Goal: Information Seeking & Learning: Find specific fact

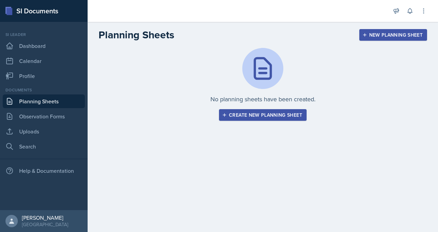
click at [265, 118] on div "Create new planning sheet" at bounding box center [263, 114] width 79 height 5
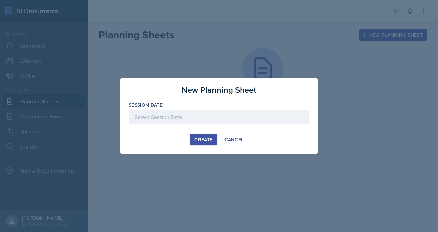
click at [175, 120] on div at bounding box center [219, 117] width 181 height 14
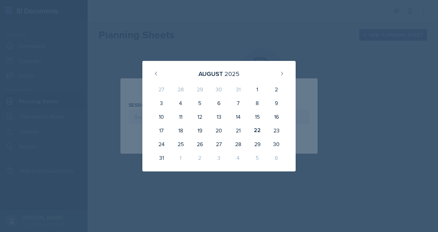
click at [175, 120] on div "11" at bounding box center [180, 117] width 19 height 14
type input "[DATE]"
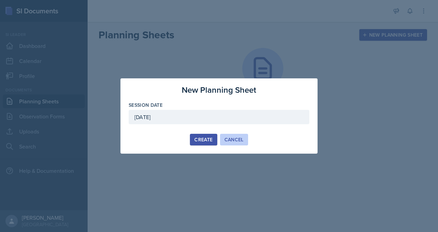
click at [234, 142] on div "Cancel" at bounding box center [234, 139] width 19 height 5
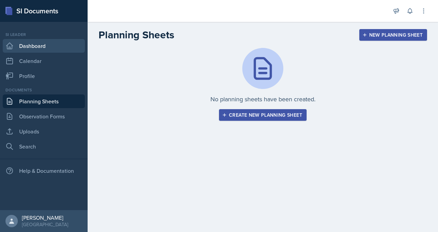
click at [54, 53] on link "Dashboard" at bounding box center [44, 46] width 82 height 14
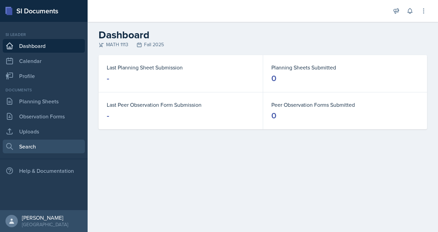
click at [43, 153] on link "Search" at bounding box center [44, 147] width 82 height 14
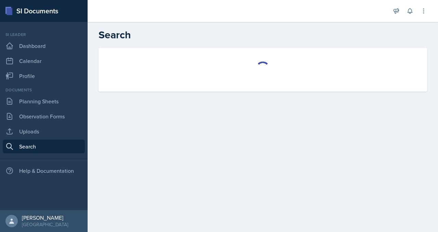
select select "all"
select select "1"
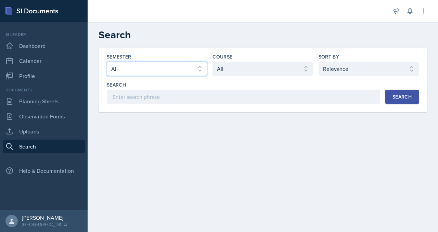
click at [206, 76] on select "Select semester All Fall 2025 Summer 2025 Spring 2025 Fall 2024 Summer 2024 Spr…" at bounding box center [157, 69] width 100 height 14
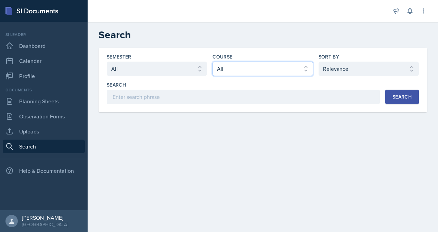
click at [245, 76] on select "Select course All ACCT 2101 ACCT 2102 ACCT 4050 ANTH 1102 ANTH 3301 ARCH 1000 A…" at bounding box center [263, 69] width 100 height 14
select select "3c4b3565-585b-46e2-bb66-4719410f632f"
click at [229, 76] on select "Select course All ACCT 2101 ACCT 2102 ACCT 4050 ANTH 1102 ANTH 3301 ARCH 1000 A…" at bounding box center [263, 69] width 100 height 14
click at [386, 104] on button "Search" at bounding box center [403, 97] width 34 height 14
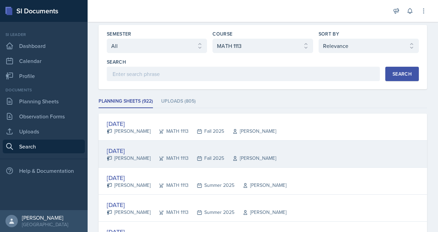
scroll to position [41, 0]
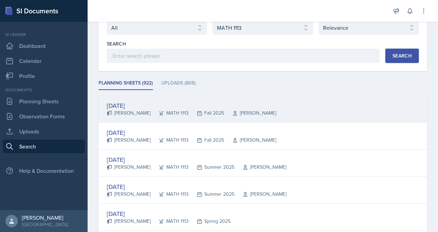
click at [162, 110] on div "[DATE]" at bounding box center [192, 105] width 170 height 9
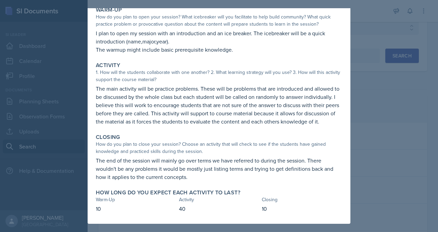
scroll to position [104, 0]
click at [420, 155] on div at bounding box center [219, 116] width 438 height 232
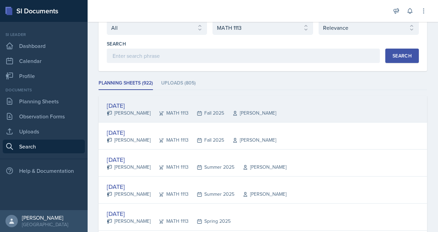
scroll to position [68, 0]
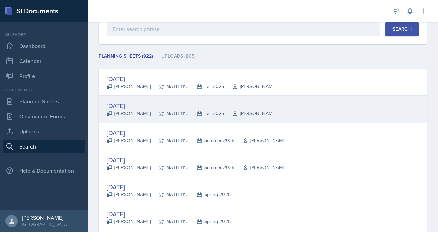
click at [173, 111] on div "[DATE]" at bounding box center [192, 105] width 170 height 9
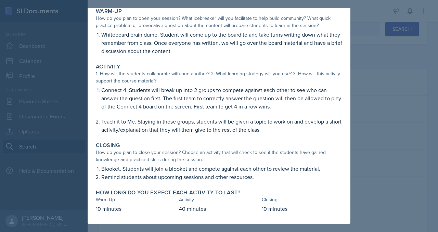
scroll to position [103, 0]
click at [409, 48] on div at bounding box center [219, 116] width 438 height 232
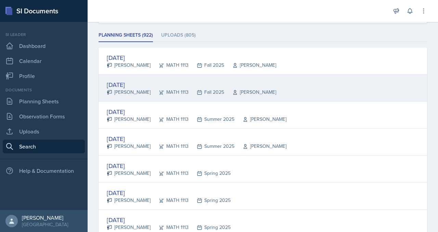
scroll to position [96, 0]
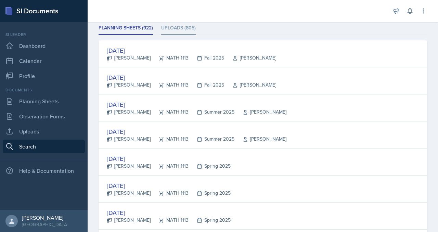
click at [196, 35] on li "Uploads (805)" at bounding box center [178, 28] width 35 height 13
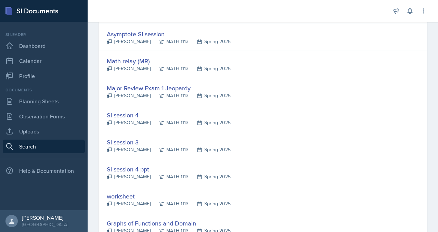
scroll to position [0, 0]
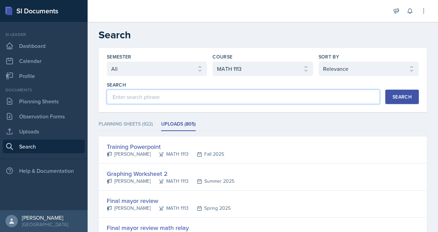
click at [157, 104] on input at bounding box center [243, 97] width 273 height 14
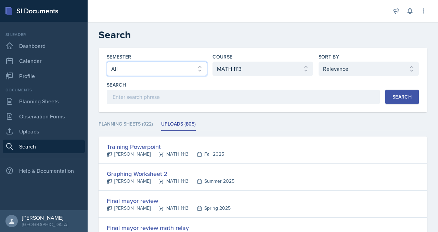
click at [207, 76] on select "Select semester All Fall 2025 Summer 2025 Spring 2025 Fall 2024 Summer 2024 Spr…" at bounding box center [157, 69] width 100 height 14
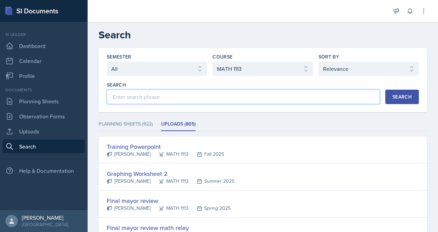
click at [226, 104] on input at bounding box center [243, 97] width 273 height 14
type input "jade"
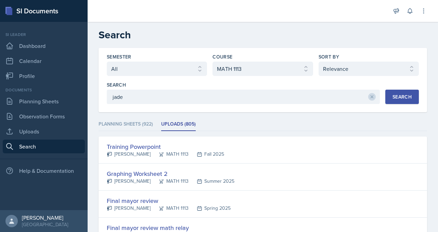
click at [393, 100] on div "Search" at bounding box center [402, 96] width 19 height 5
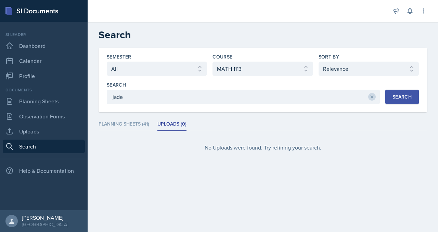
click at [369, 104] on div at bounding box center [373, 97] width 8 height 14
click at [371, 98] on icon at bounding box center [372, 97] width 2 height 2
click at [392, 104] on div "Search Search" at bounding box center [263, 93] width 312 height 23
click at [393, 100] on div "Search" at bounding box center [402, 96] width 19 height 5
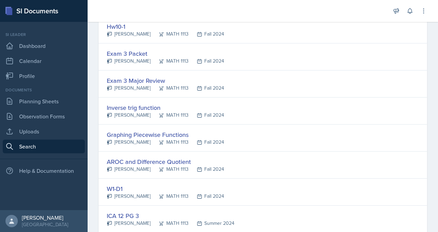
scroll to position [957, 0]
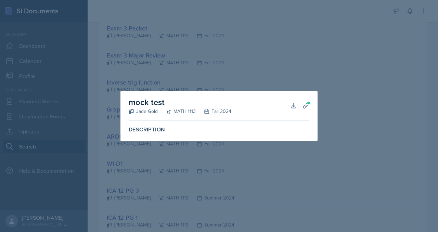
click at [129, 112] on div "Jade Gold" at bounding box center [143, 111] width 29 height 7
click at [129, 110] on div "Jade Gold" at bounding box center [143, 111] width 29 height 7
click at [310, 102] on icon at bounding box center [306, 105] width 7 height 7
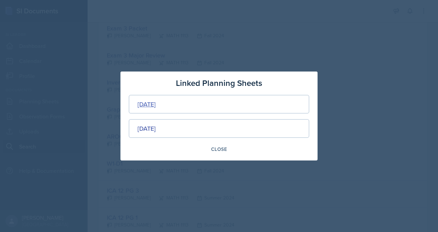
click at [148, 101] on div "[DATE]" at bounding box center [147, 104] width 18 height 9
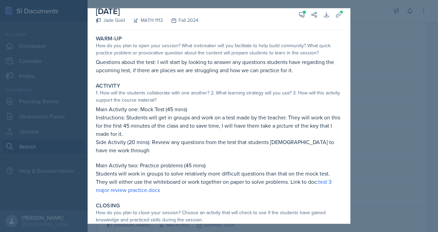
scroll to position [0, 0]
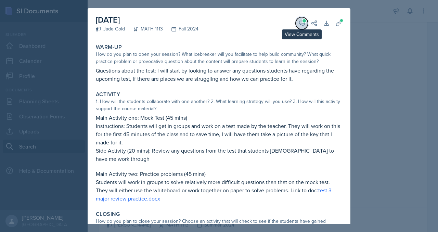
click at [306, 23] on span at bounding box center [304, 20] width 3 height 3
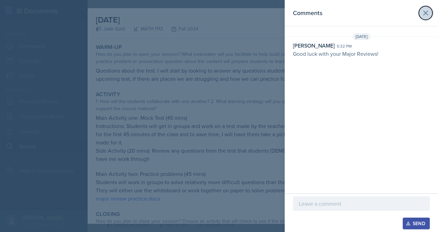
click at [422, 17] on icon at bounding box center [426, 13] width 8 height 8
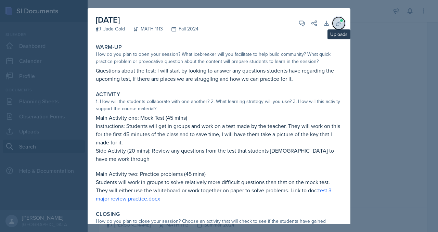
click at [343, 27] on icon at bounding box center [339, 23] width 7 height 7
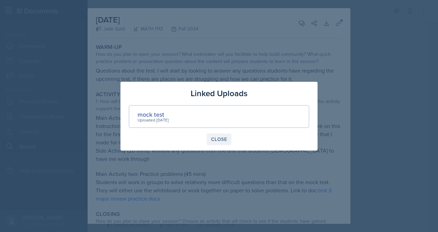
click at [220, 142] on div "Close" at bounding box center [219, 139] width 16 height 5
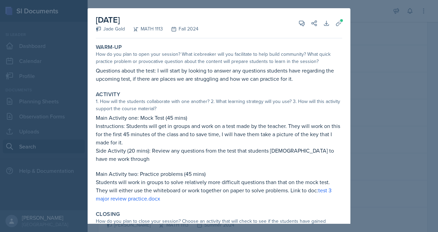
click at [399, 123] on div at bounding box center [219, 116] width 438 height 232
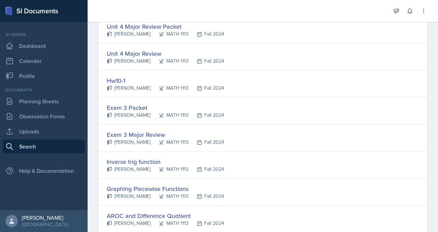
scroll to position [883, 0]
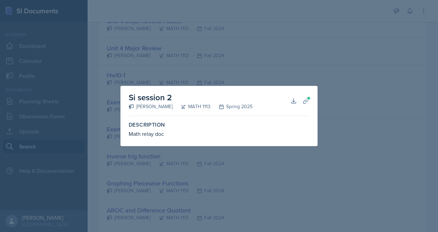
click at [138, 128] on label "Description" at bounding box center [219, 125] width 181 height 7
click at [310, 99] on icon at bounding box center [306, 101] width 7 height 7
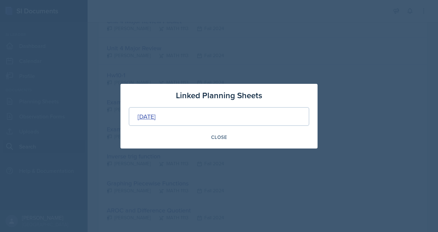
click at [156, 119] on div "[DATE]" at bounding box center [147, 116] width 18 height 9
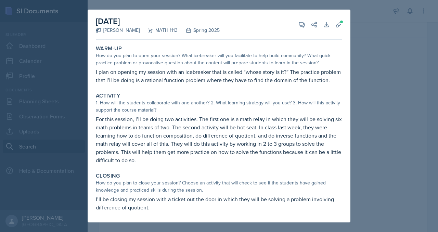
scroll to position [2, 0]
click at [414, 38] on div at bounding box center [219, 116] width 438 height 232
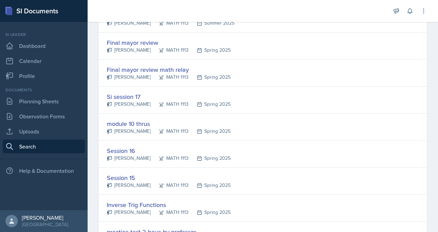
scroll to position [0, 0]
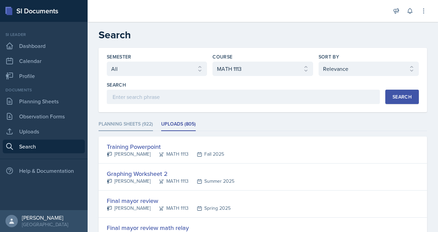
click at [153, 131] on li "Planning Sheets (922)" at bounding box center [126, 124] width 54 height 13
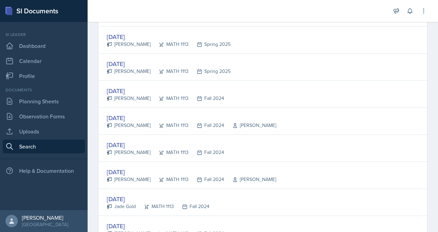
scroll to position [1114, 0]
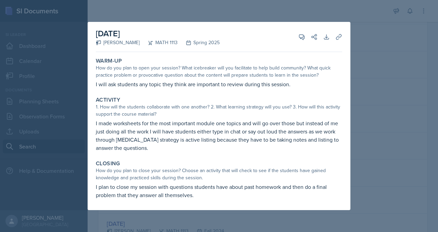
scroll to position [0, 0]
click at [400, 95] on div at bounding box center [219, 116] width 438 height 232
